Goal: Navigation & Orientation: Find specific page/section

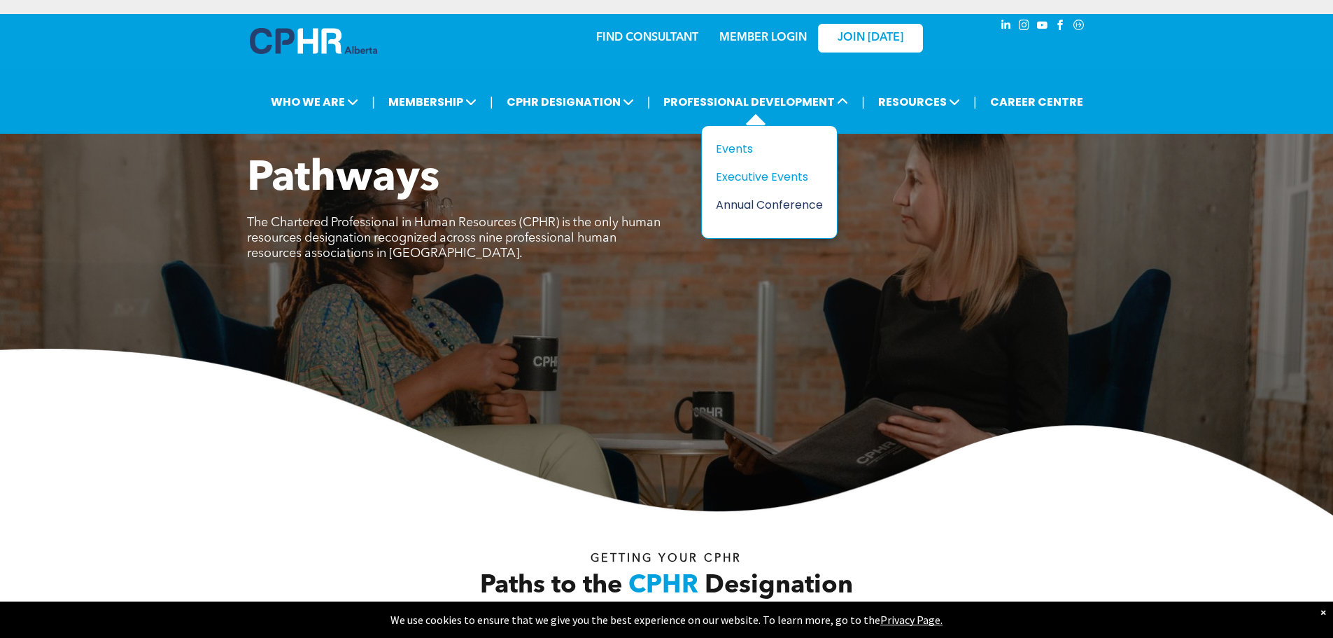
click at [747, 209] on div "Annual Conference" at bounding box center [764, 204] width 97 height 17
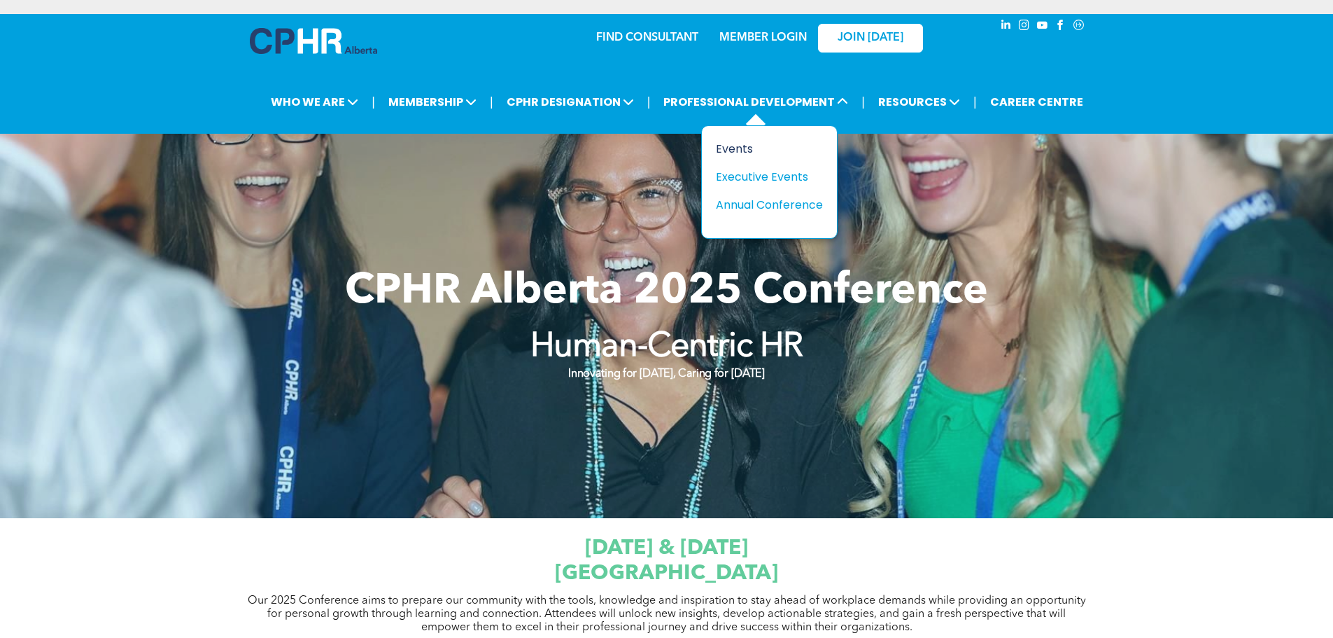
click at [731, 146] on div "Events" at bounding box center [764, 148] width 97 height 17
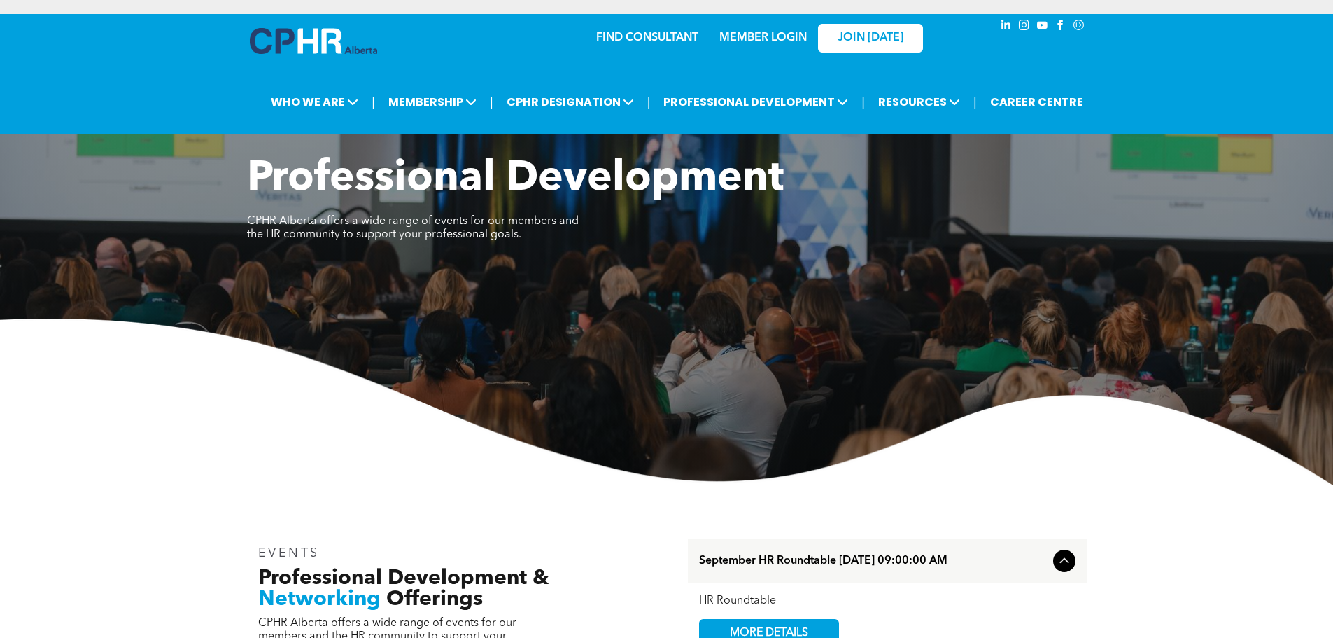
click at [148, 111] on div "| WHO WE ARE ASSOCIATION About CPHR Alberta Board of Directors Team Chapters | |" at bounding box center [677, 101] width 1298 height 33
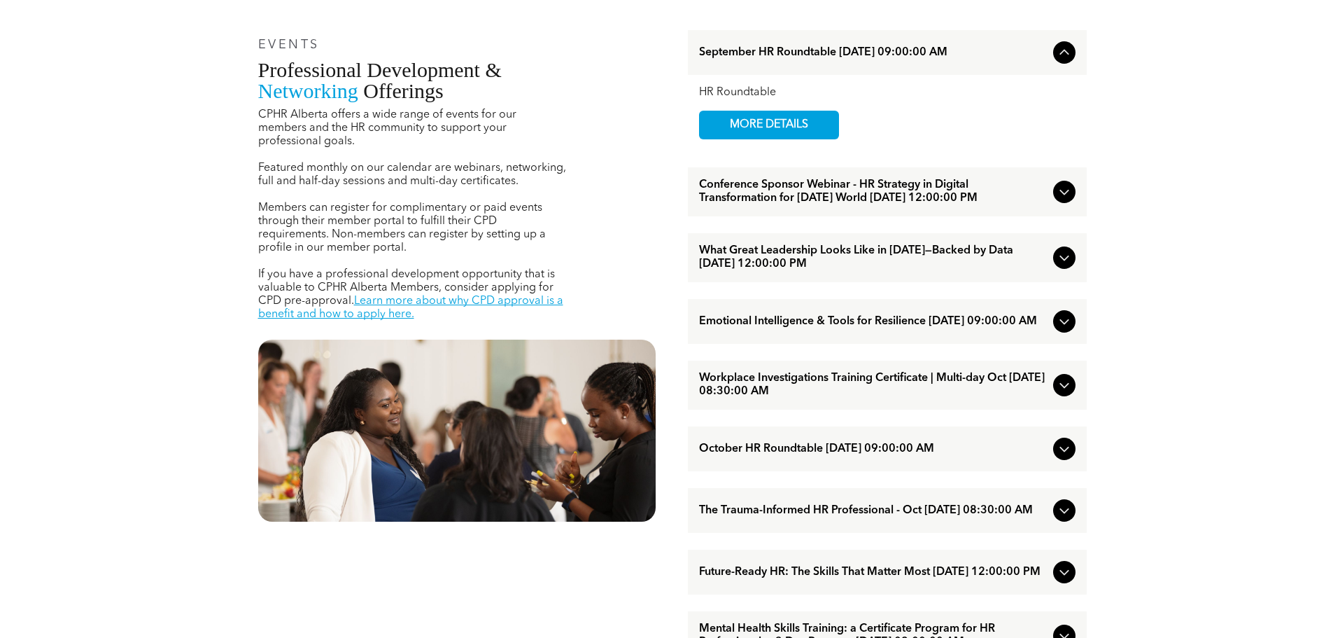
scroll to position [350, 0]
